Goal: Information Seeking & Learning: Learn about a topic

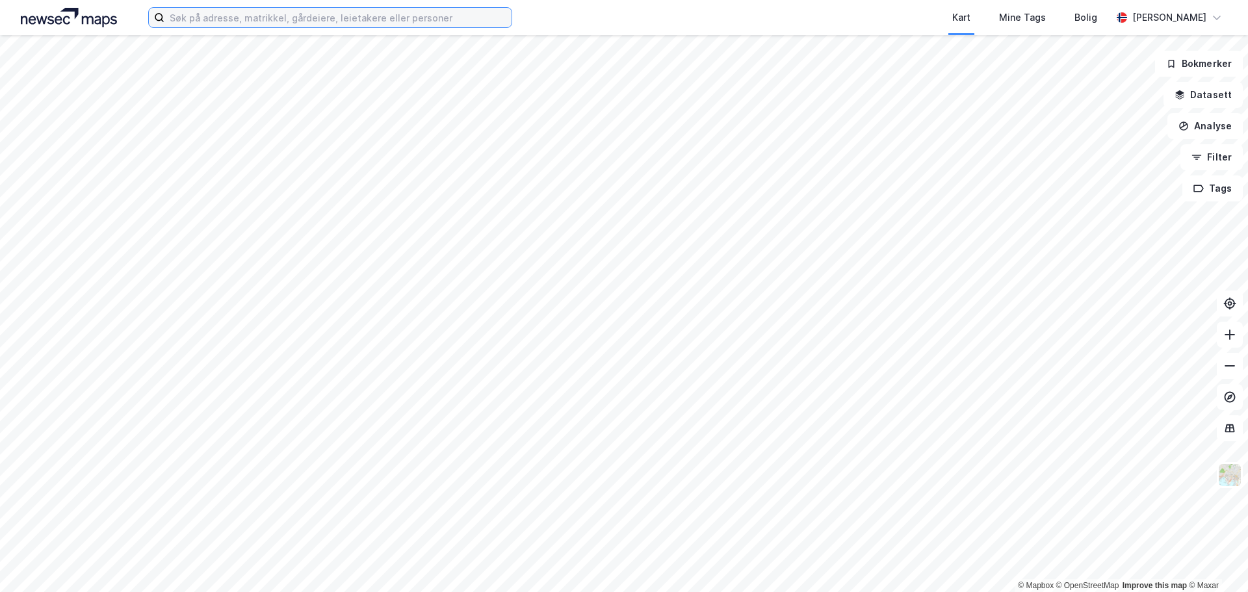
click at [201, 19] on input at bounding box center [337, 17] width 347 height 19
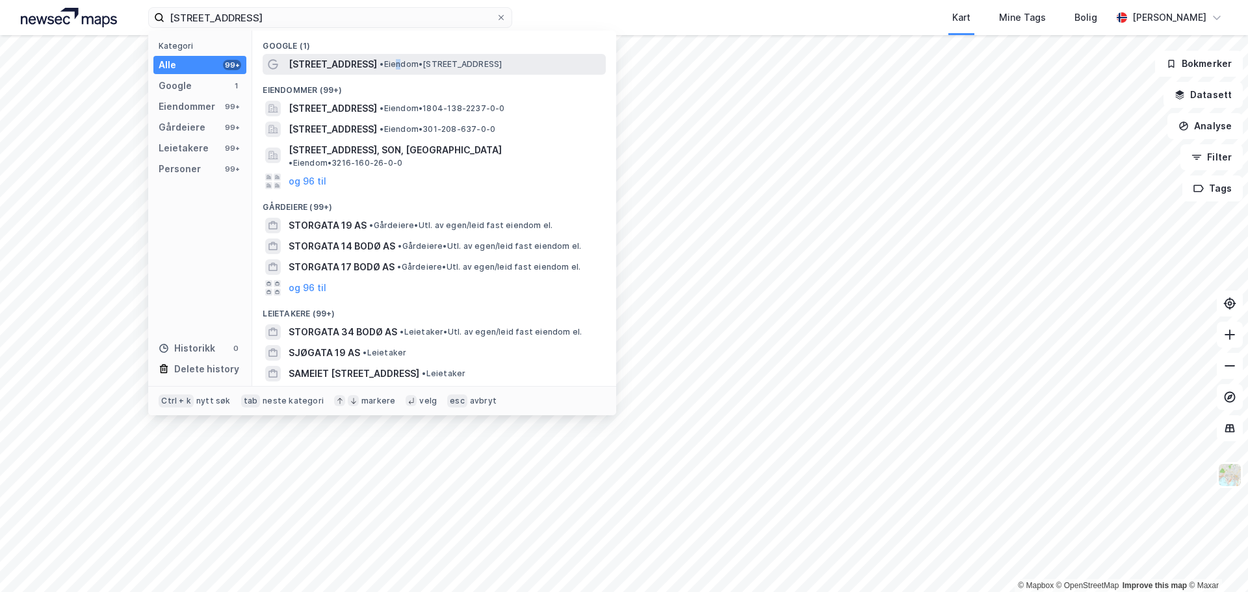
click at [379, 63] on span "• Eiendom • [STREET_ADDRESS]" at bounding box center [440, 64] width 122 height 10
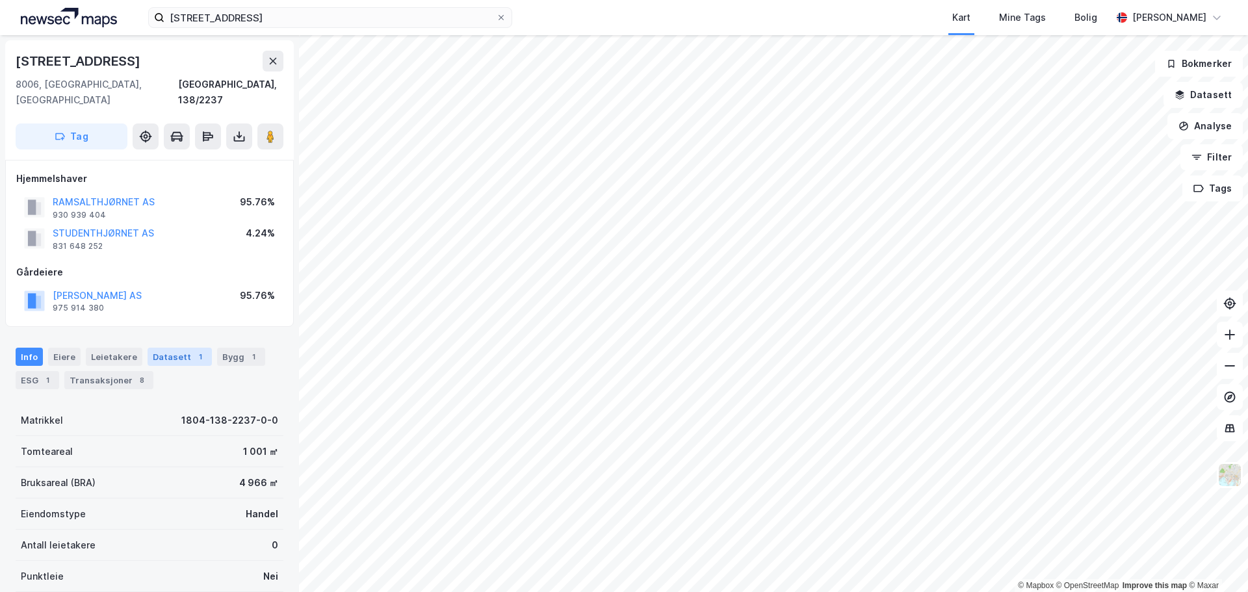
click at [167, 348] on div "Datasett 1" at bounding box center [180, 357] width 64 height 18
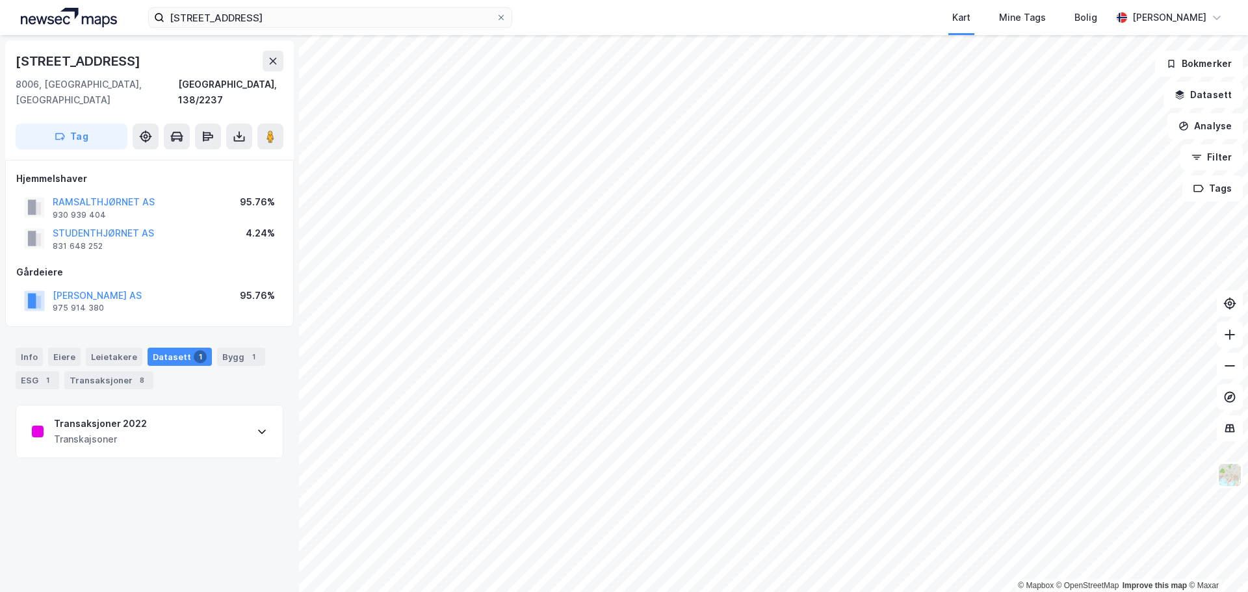
click at [237, 422] on div "Transaksjoner 2022 Transkajsoner" at bounding box center [149, 431] width 266 height 52
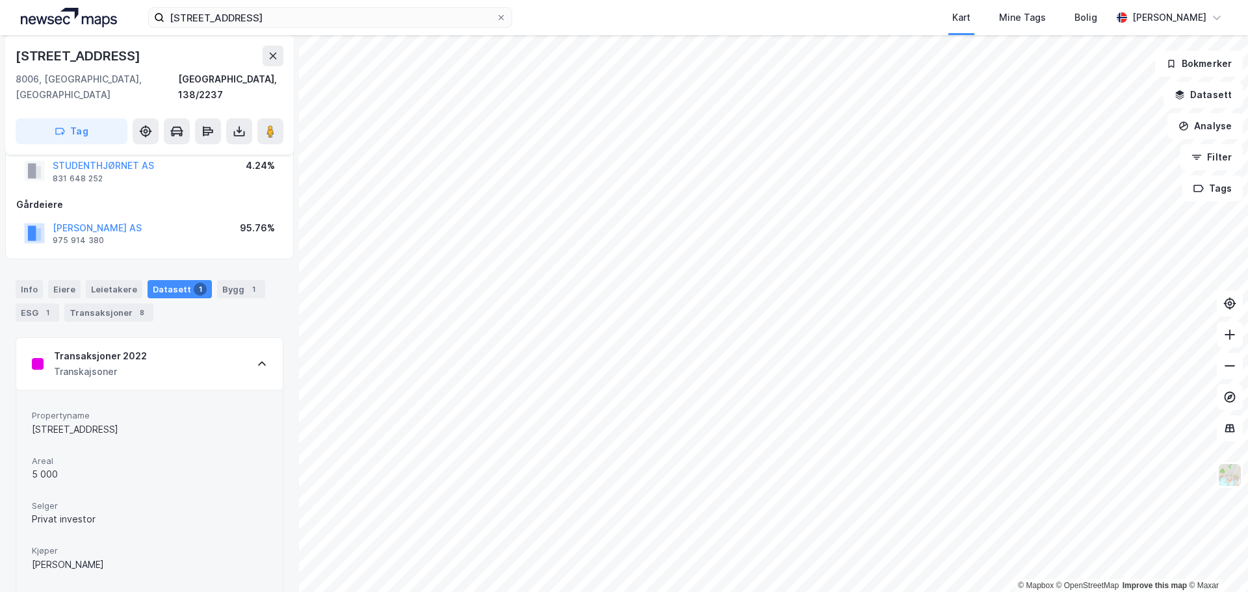
scroll to position [66, 0]
click at [244, 350] on div "Transaksjoner 2022 Transkajsoner" at bounding box center [149, 365] width 266 height 52
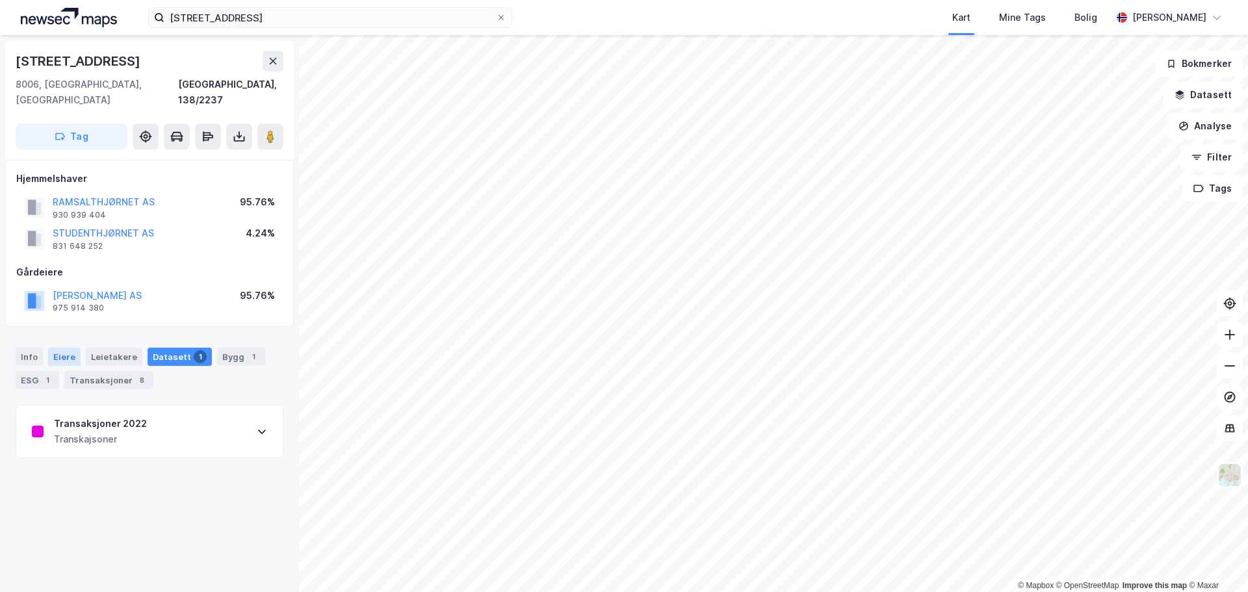
click at [63, 348] on div "Eiere" at bounding box center [64, 357] width 32 height 18
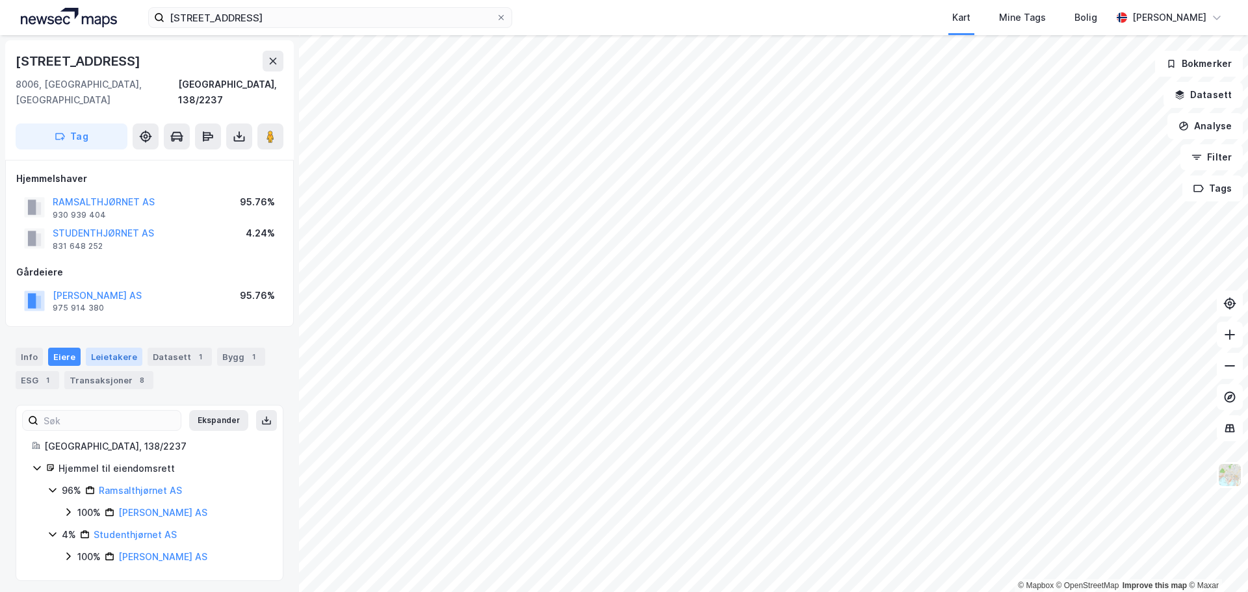
click at [109, 348] on div "Leietakere" at bounding box center [114, 357] width 57 height 18
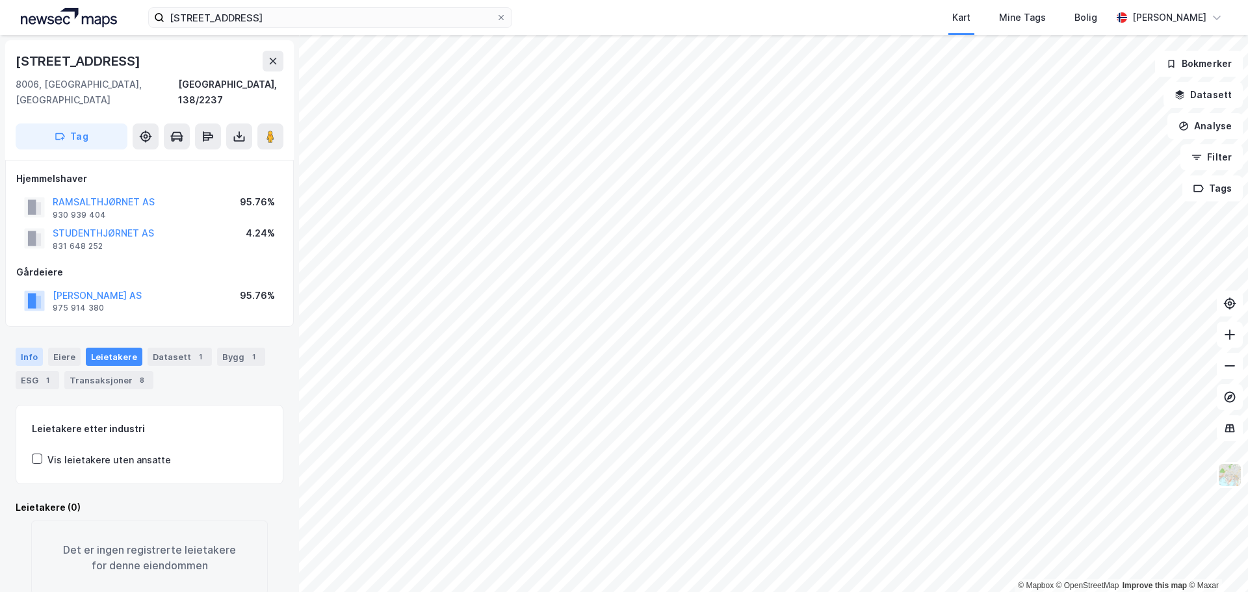
click at [25, 348] on div "Info" at bounding box center [29, 357] width 27 height 18
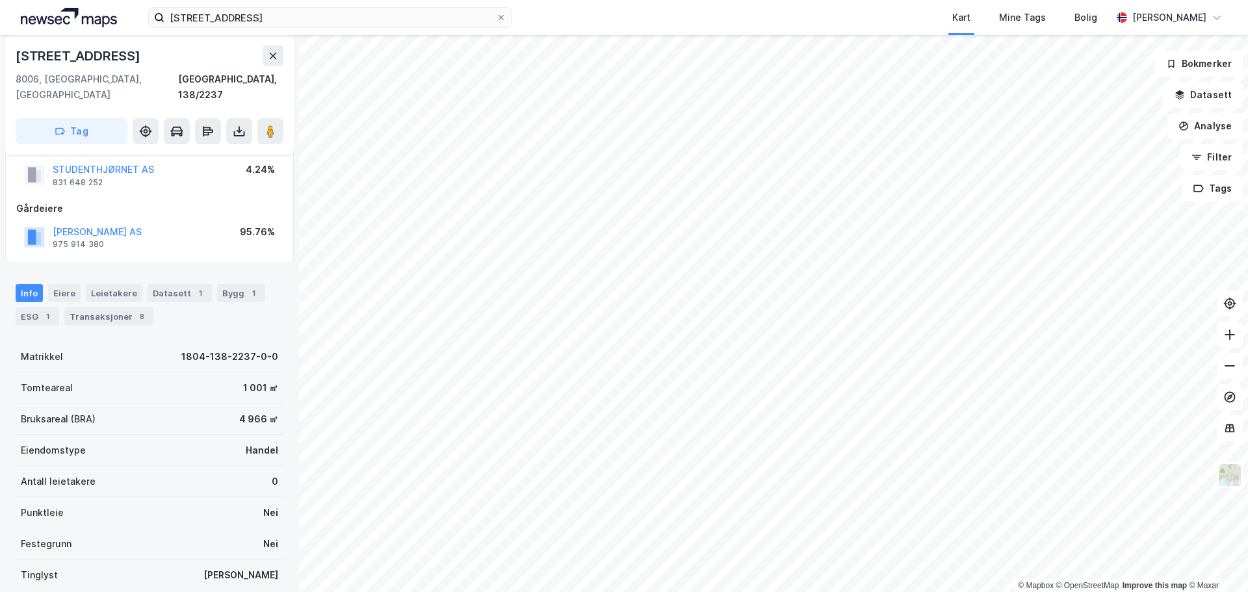
scroll to position [64, 0]
click at [205, 16] on input "[STREET_ADDRESS]" at bounding box center [329, 17] width 331 height 19
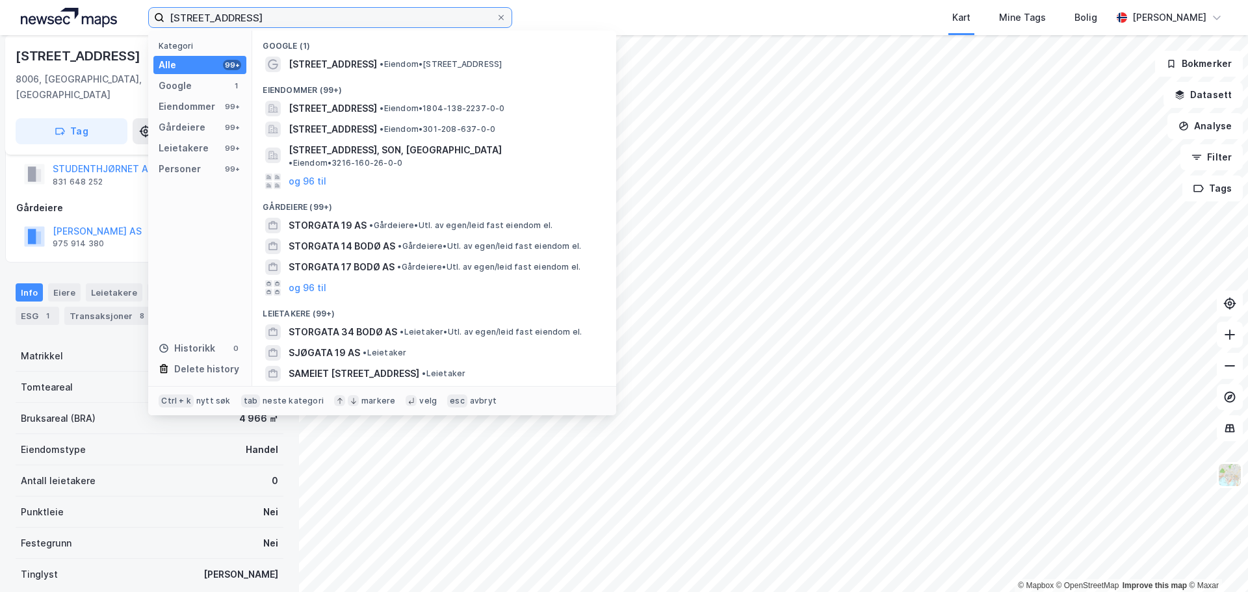
click at [205, 16] on input "[STREET_ADDRESS]" at bounding box center [329, 17] width 331 height 19
paste input "[STREET_ADDRESS]"
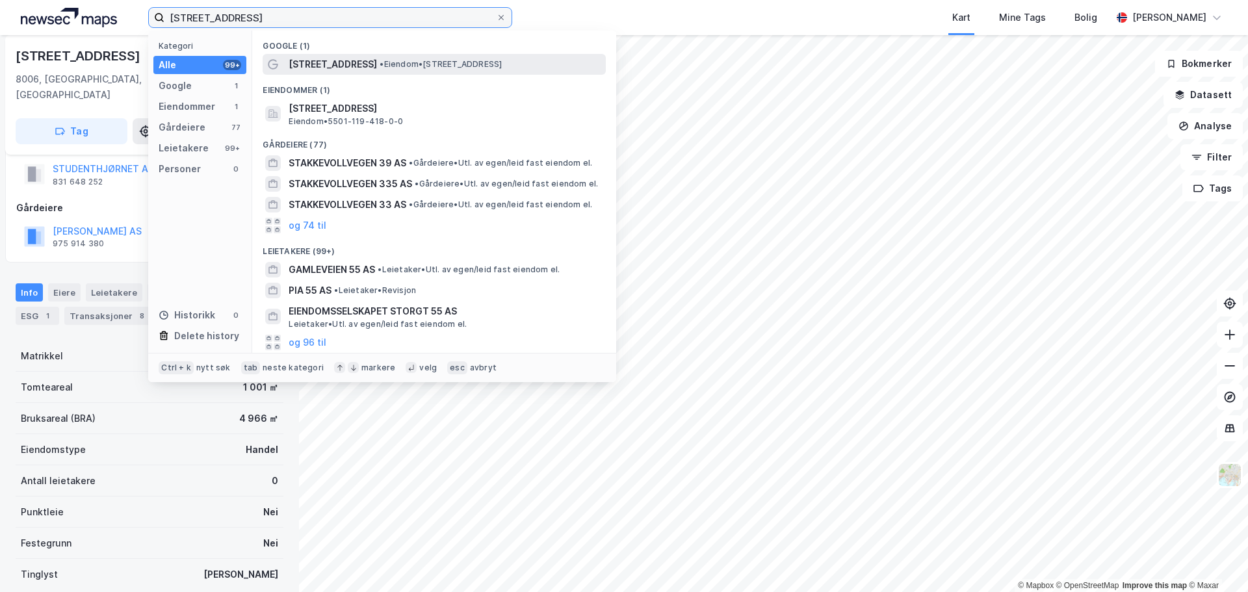
type input "[STREET_ADDRESS]"
click at [435, 60] on span "• Eiendom • [STREET_ADDRESS]" at bounding box center [440, 64] width 122 height 10
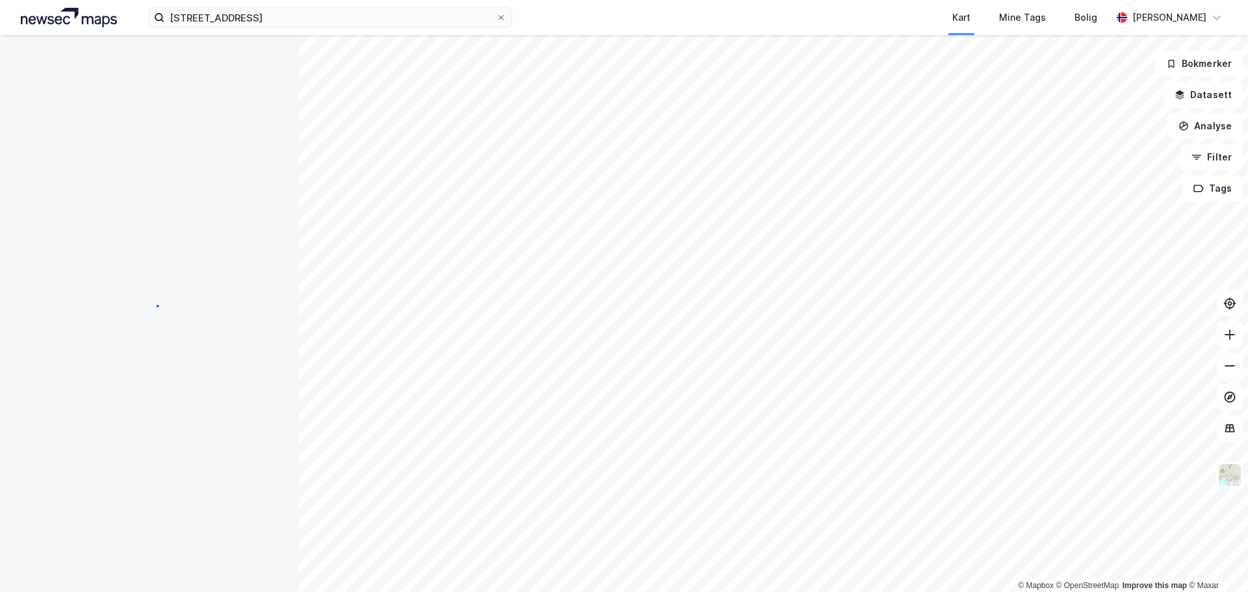
scroll to position [64, 0]
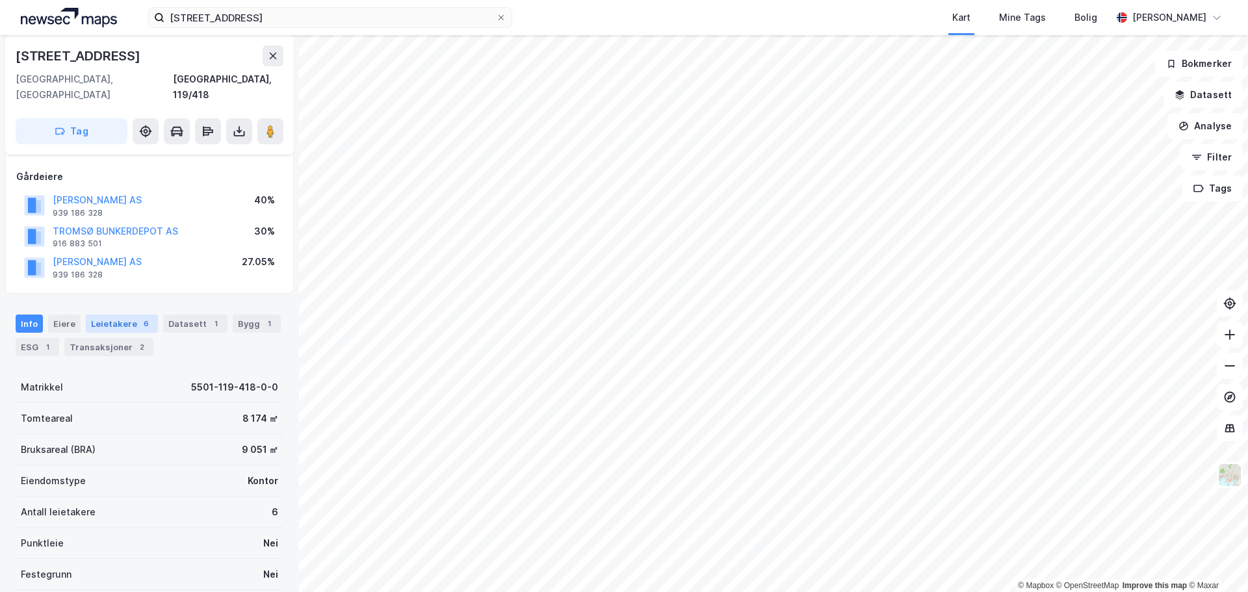
click at [109, 315] on div "Leietakere 6" at bounding box center [122, 324] width 72 height 18
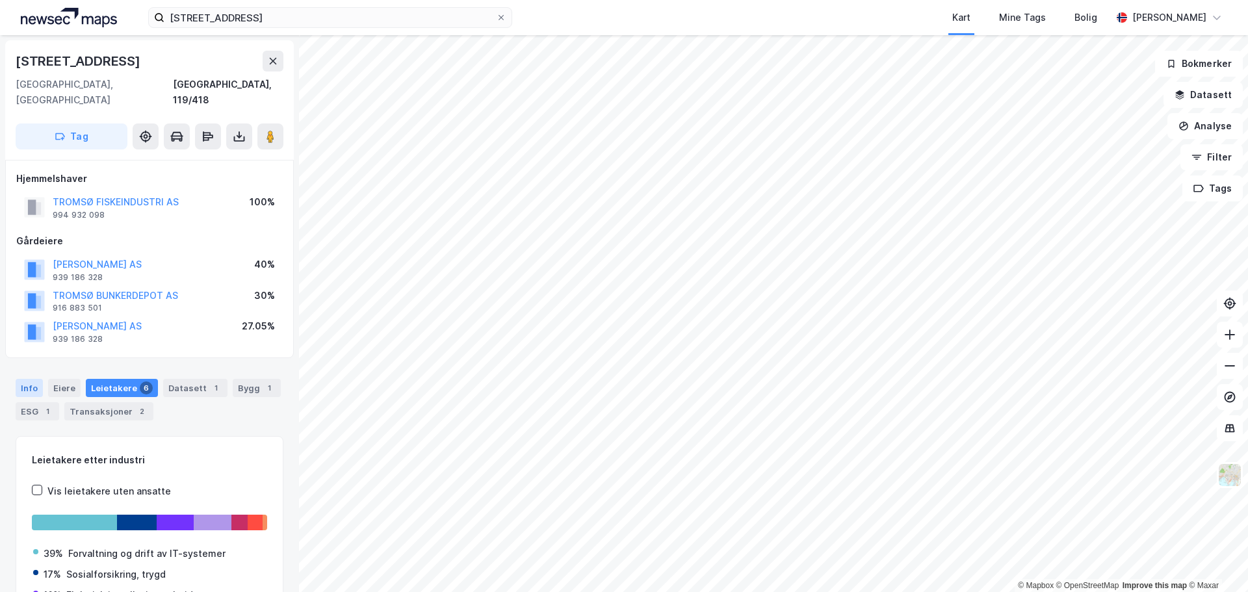
click at [36, 379] on div "Info" at bounding box center [29, 388] width 27 height 18
